Goal: Task Accomplishment & Management: Complete application form

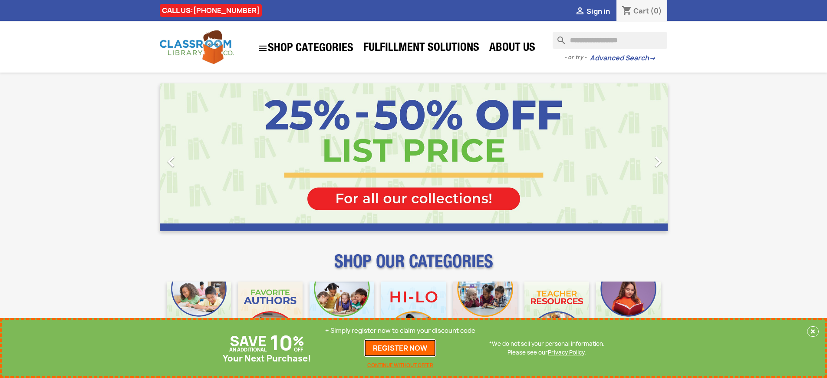
click at [400, 348] on link "REGISTER NOW" at bounding box center [400, 347] width 72 height 17
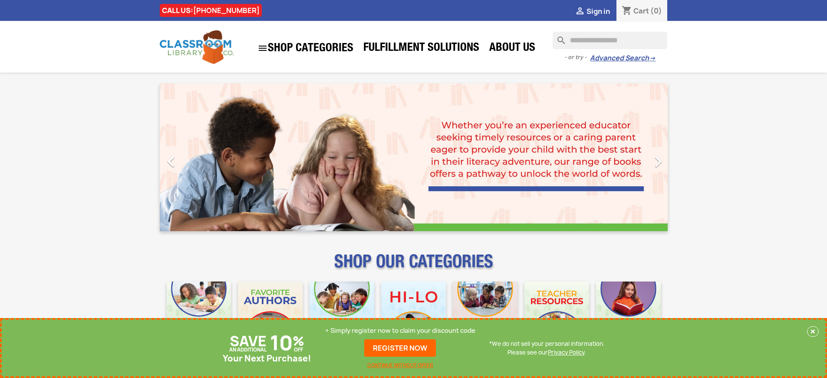
click at [400, 330] on p "+ Simply register now to claim your discount code" at bounding box center [400, 330] width 150 height 9
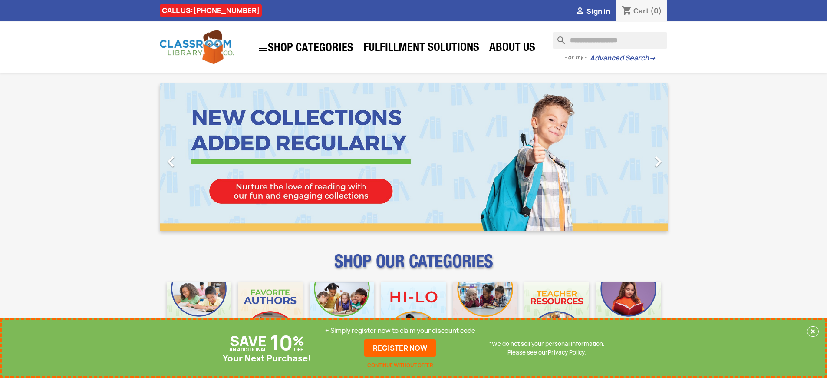
click at [400, 330] on p "+ Simply register now to claim your discount code" at bounding box center [400, 330] width 150 height 9
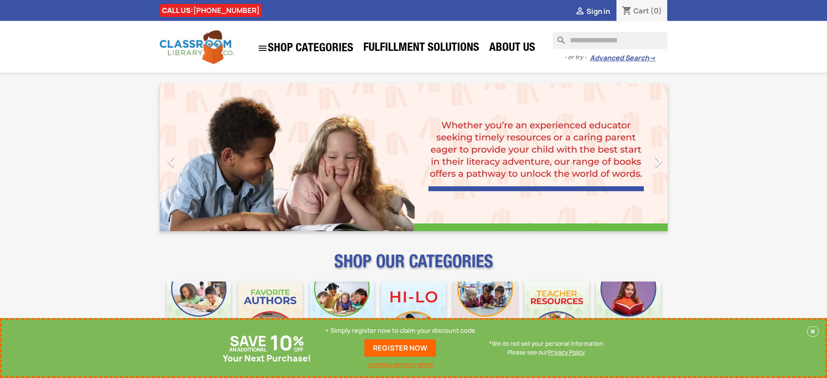
click at [400, 330] on p "+ Simply register now to claim your discount code" at bounding box center [400, 330] width 150 height 9
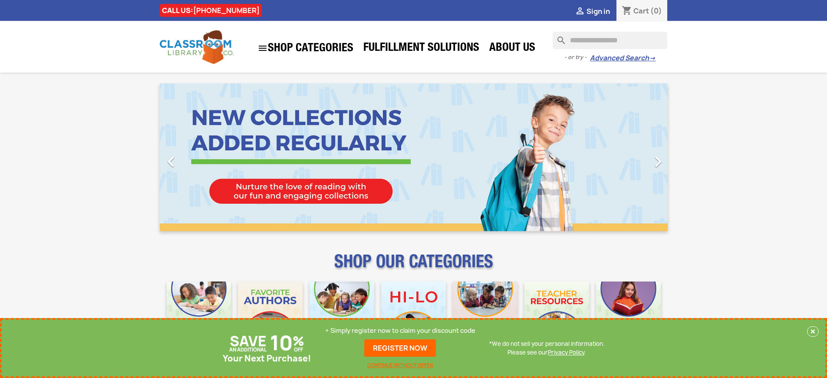
click at [400, 330] on p "+ Simply register now to claim your discount code" at bounding box center [400, 330] width 150 height 9
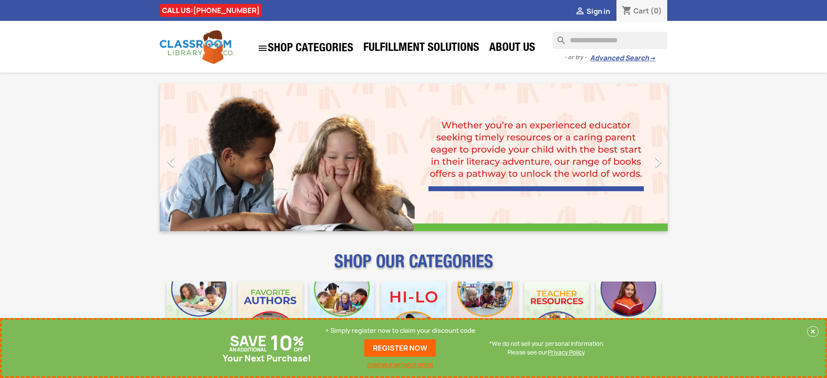
click at [400, 330] on p "+ Simply register now to claim your discount code" at bounding box center [400, 330] width 150 height 9
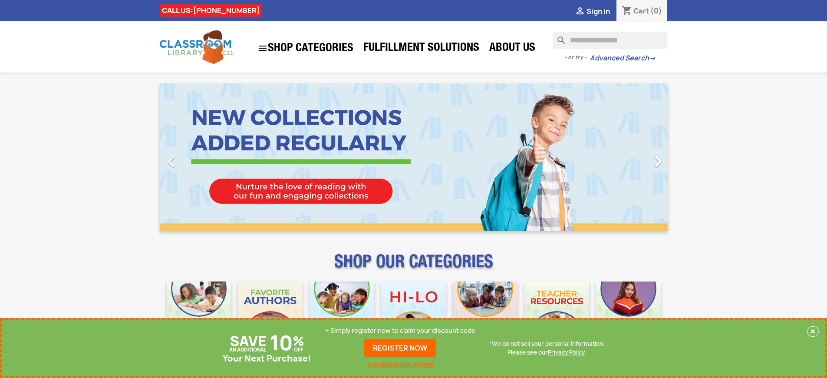
click at [400, 330] on p "+ Simply register now to claim your discount code" at bounding box center [400, 330] width 150 height 9
click at [400, 348] on link "REGISTER NOW" at bounding box center [400, 347] width 72 height 17
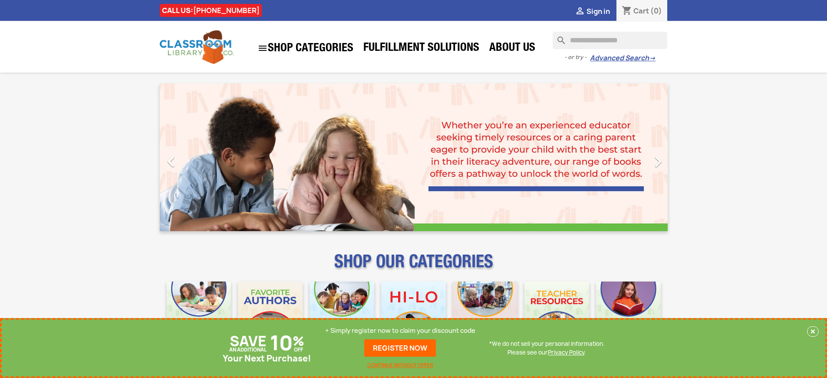
click at [400, 330] on p "+ Simply register now to claim your discount code" at bounding box center [400, 330] width 150 height 9
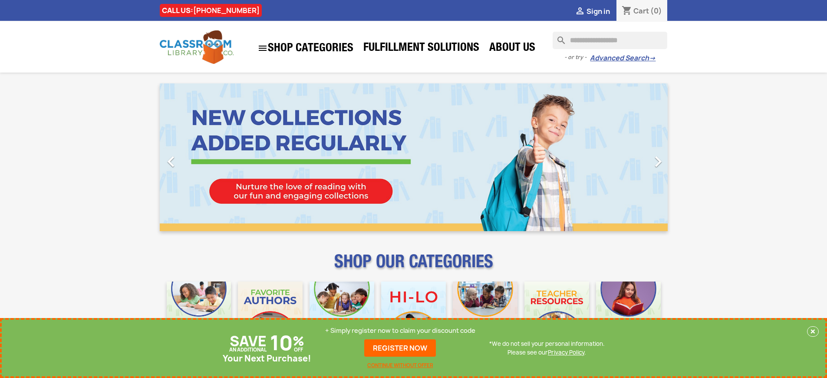
click at [400, 330] on p "+ Simply register now to claim your discount code" at bounding box center [400, 330] width 150 height 9
click at [400, 348] on link "REGISTER NOW" at bounding box center [400, 347] width 72 height 17
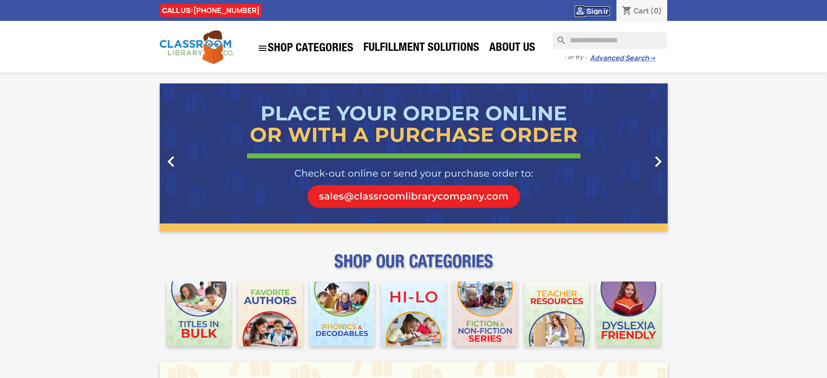
click at [598, 11] on span "Sign in" at bounding box center [597, 12] width 23 height 10
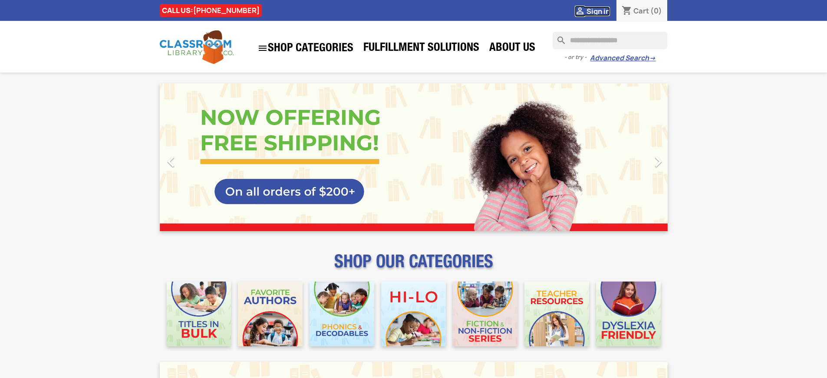
click at [598, 11] on span "Sign in" at bounding box center [597, 12] width 23 height 10
